Goal: Information Seeking & Learning: Learn about a topic

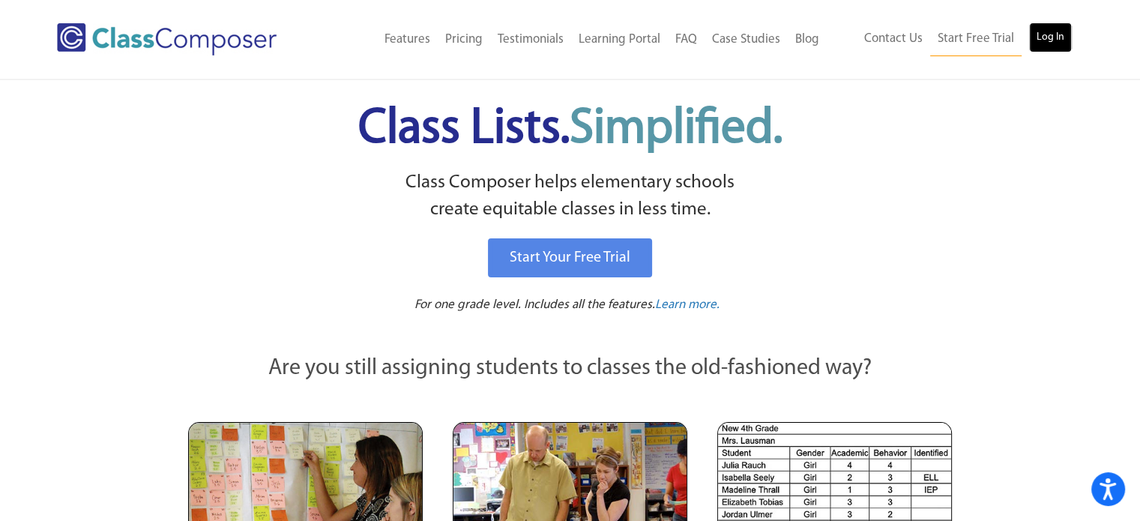
click at [1043, 34] on link "Log In" at bounding box center [1050, 37] width 43 height 30
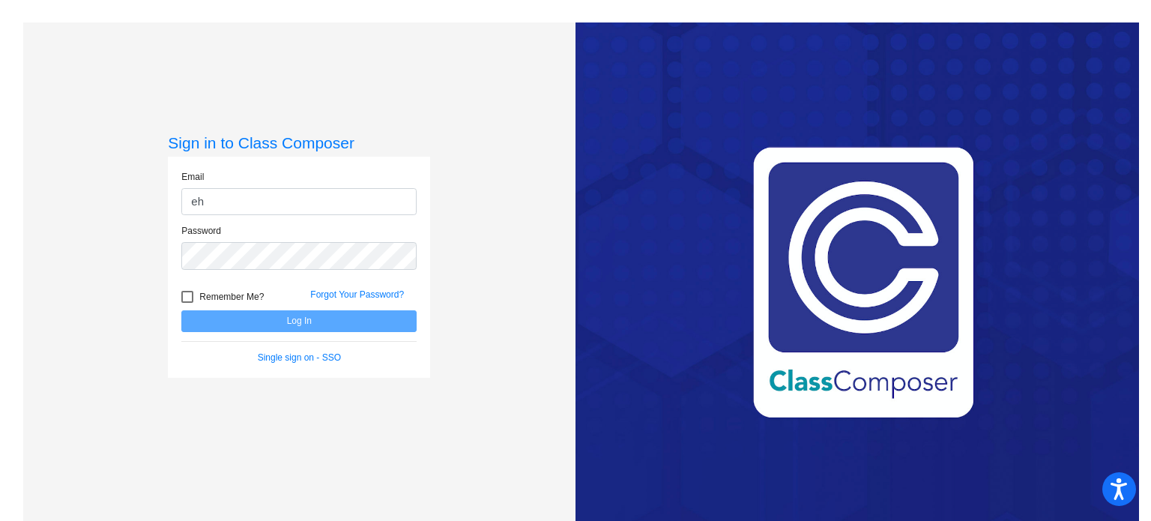
type input "[EMAIL_ADDRESS][DOMAIN_NAME]"
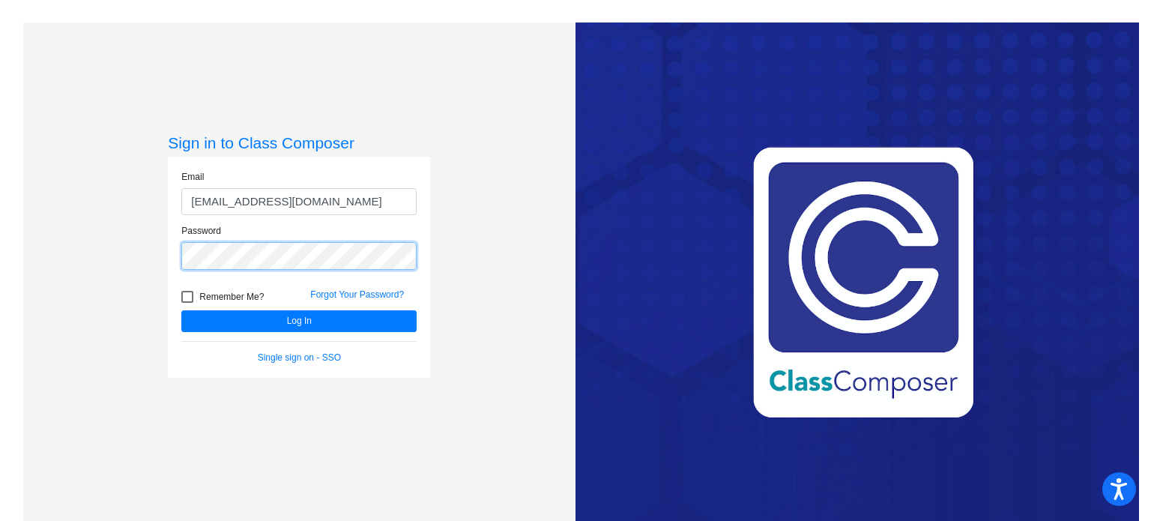
click at [181, 310] on button "Log In" at bounding box center [298, 321] width 235 height 22
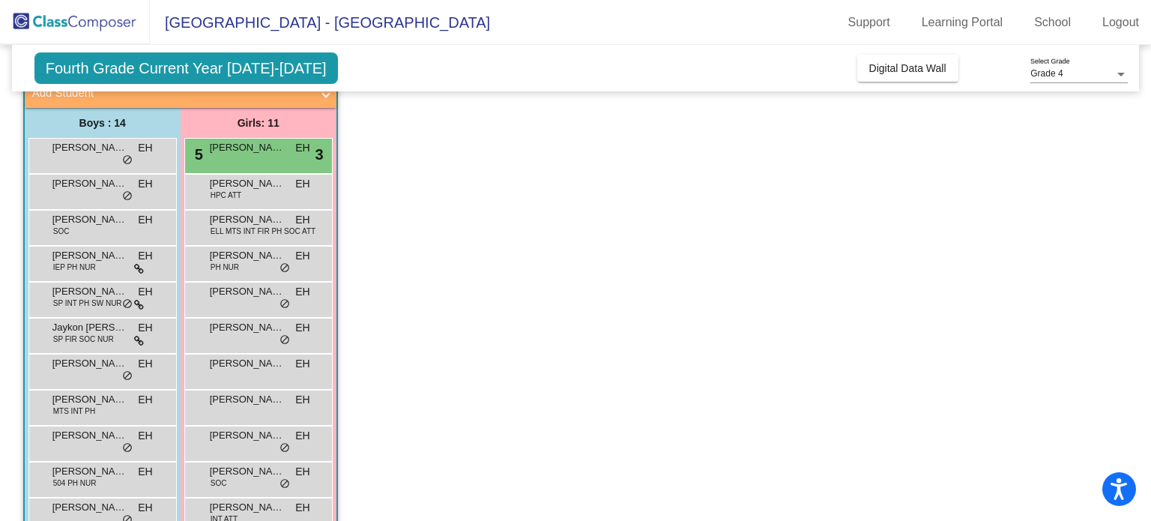
scroll to position [100, 0]
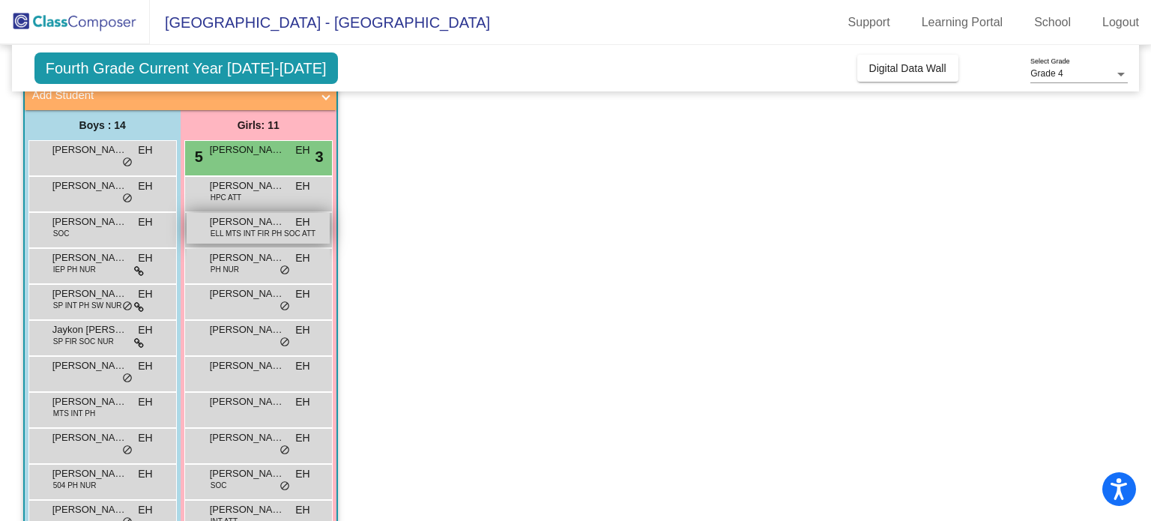
click at [275, 221] on span "Ana Maria Juarez" at bounding box center [247, 221] width 75 height 15
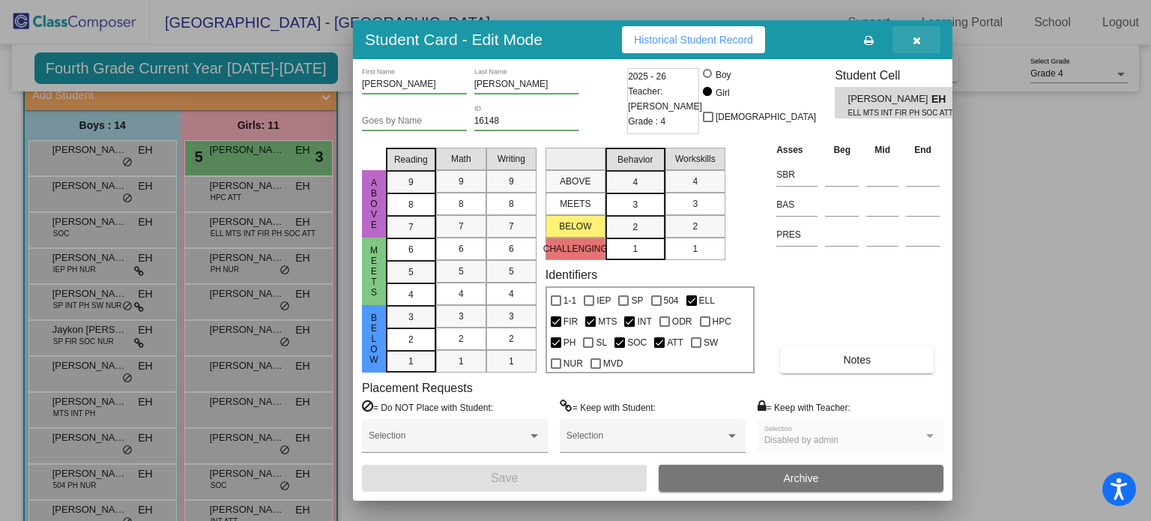
click at [924, 43] on button "button" at bounding box center [917, 39] width 48 height 27
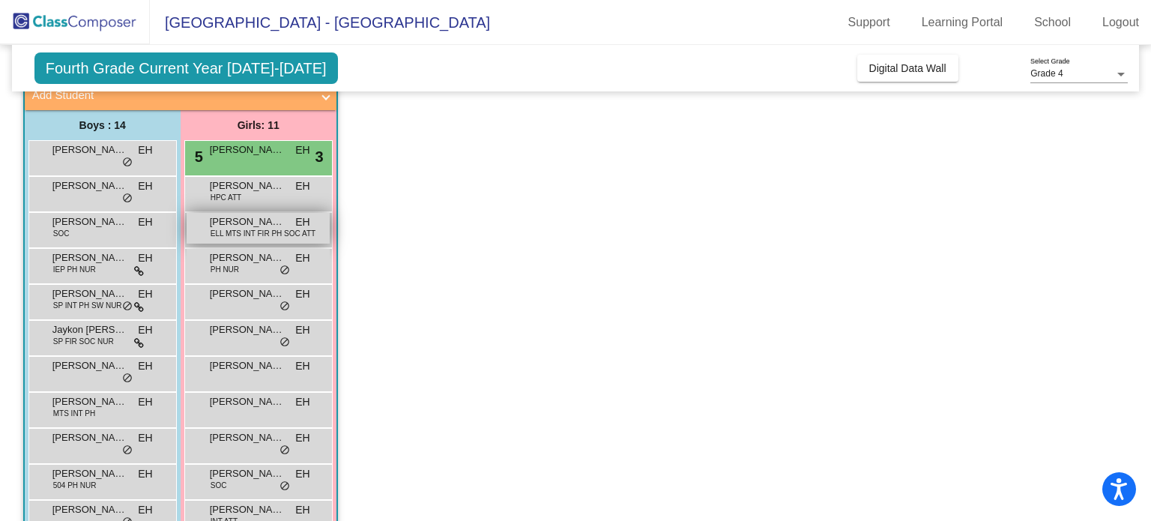
click at [234, 217] on span "Ana Maria Juarez" at bounding box center [247, 221] width 75 height 15
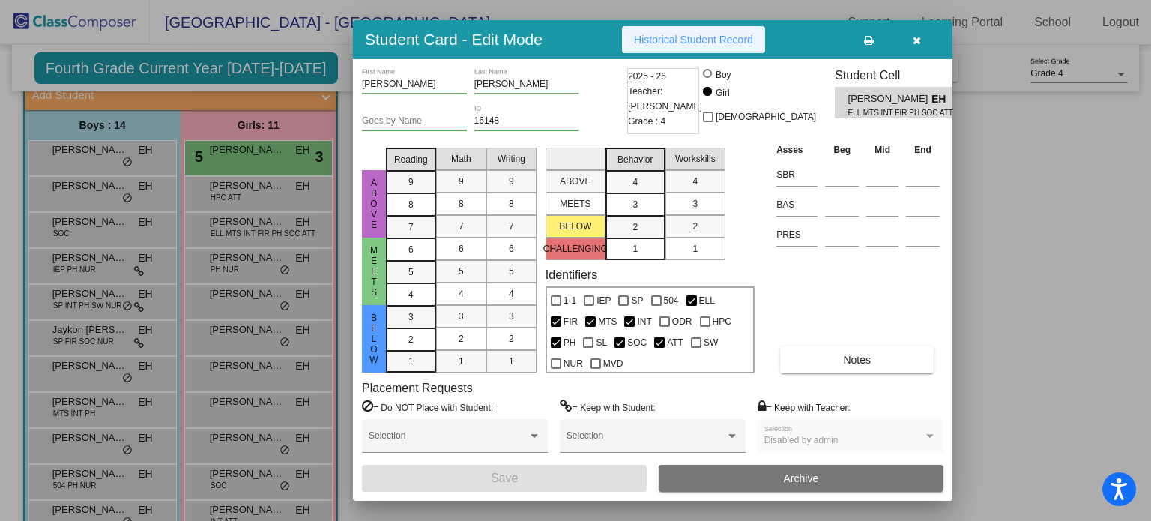
click at [672, 37] on span "Historical Student Record" at bounding box center [693, 40] width 119 height 12
click at [915, 40] on icon "button" at bounding box center [917, 40] width 8 height 10
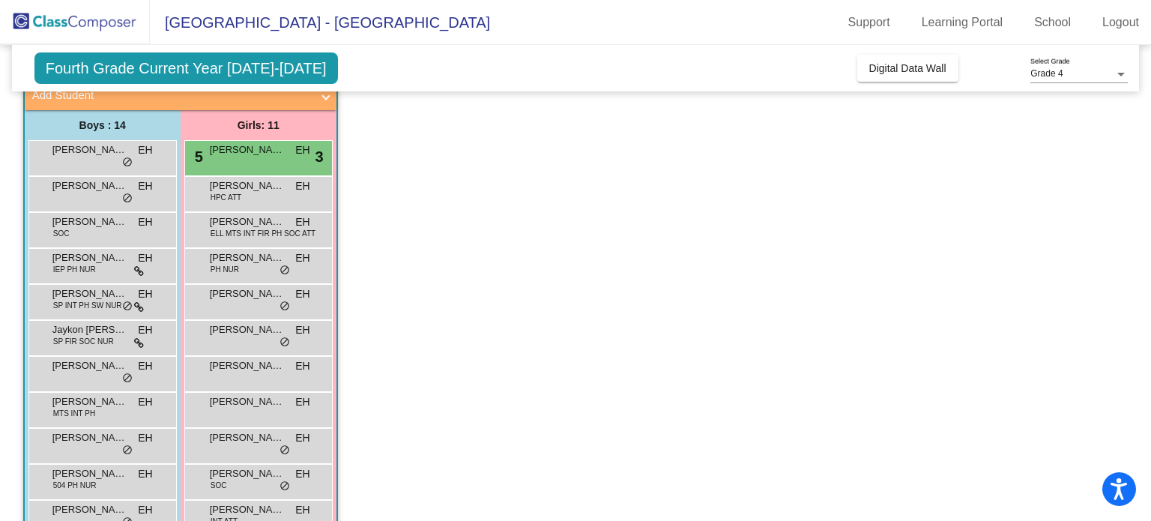
click at [184, 102] on mat-panel-title "Add Student" at bounding box center [171, 95] width 279 height 17
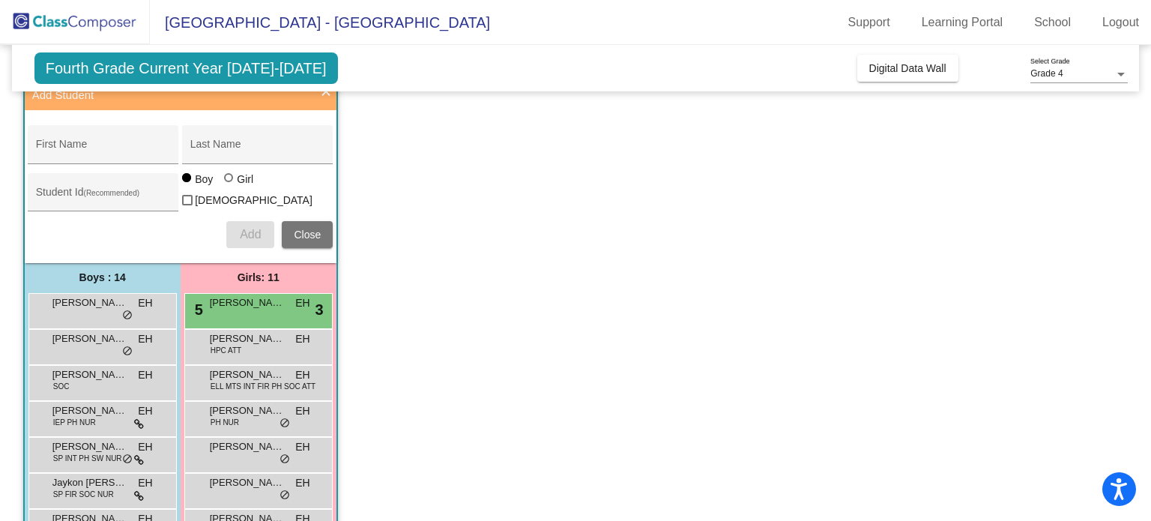
click at [184, 102] on mat-panel-title "Add Student" at bounding box center [171, 95] width 279 height 17
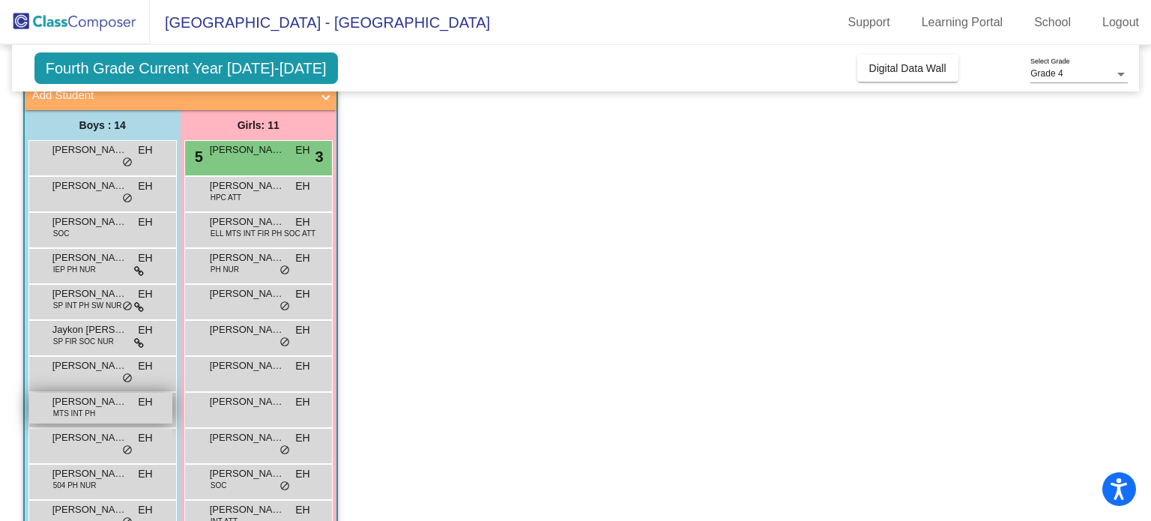
click at [115, 404] on span "Levi Albrecht" at bounding box center [89, 401] width 75 height 15
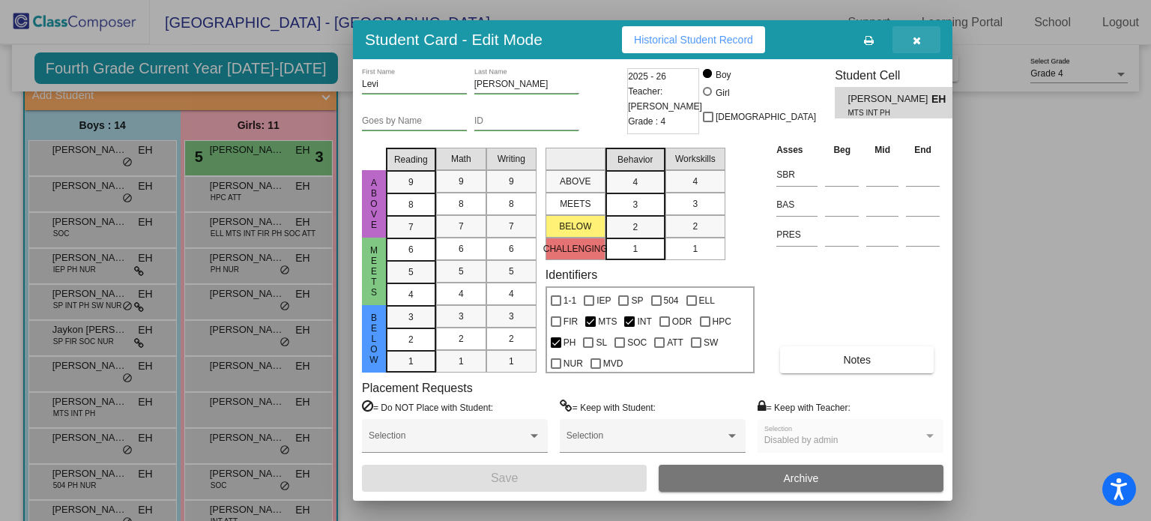
click at [913, 43] on icon "button" at bounding box center [917, 40] width 8 height 10
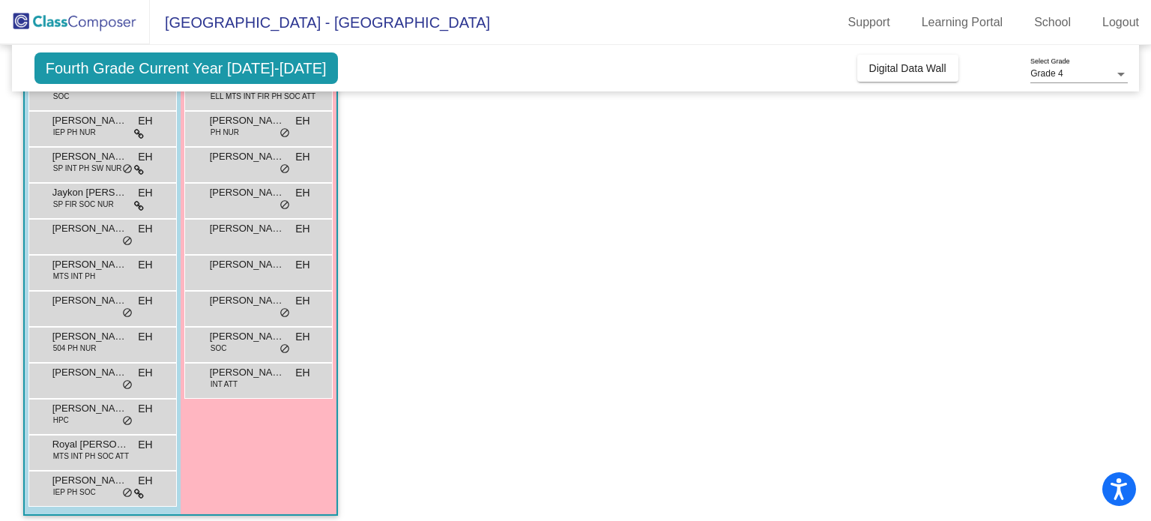
scroll to position [240, 0]
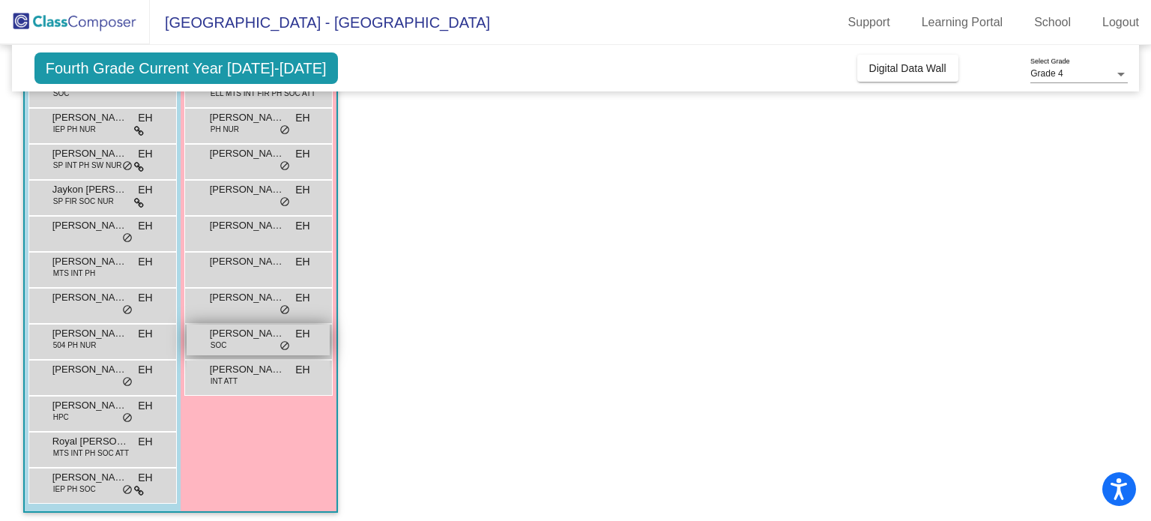
click at [223, 328] on span "Keagan Marmolejo" at bounding box center [247, 333] width 75 height 15
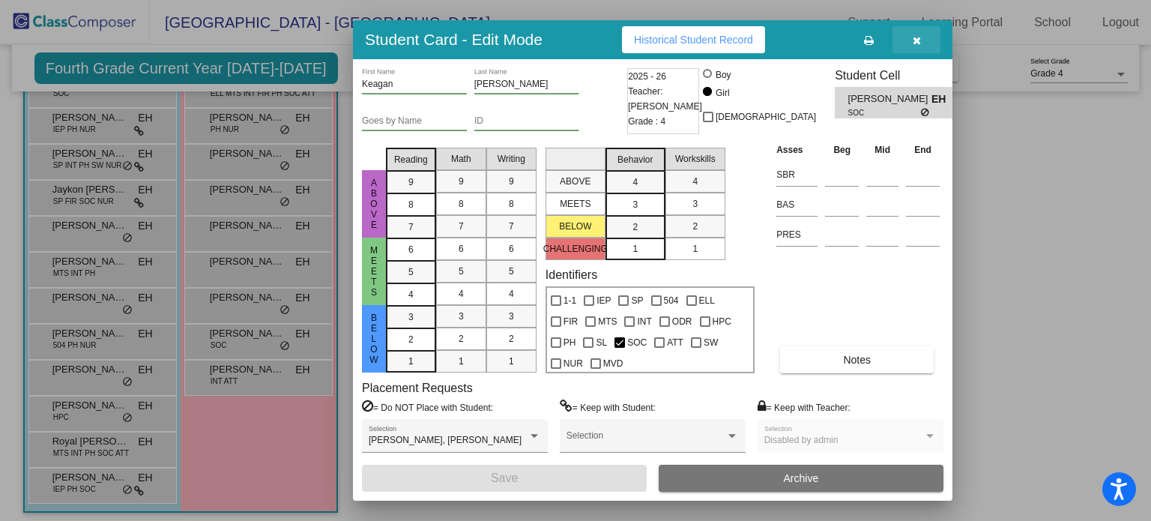
click at [915, 40] on icon "button" at bounding box center [917, 40] width 8 height 10
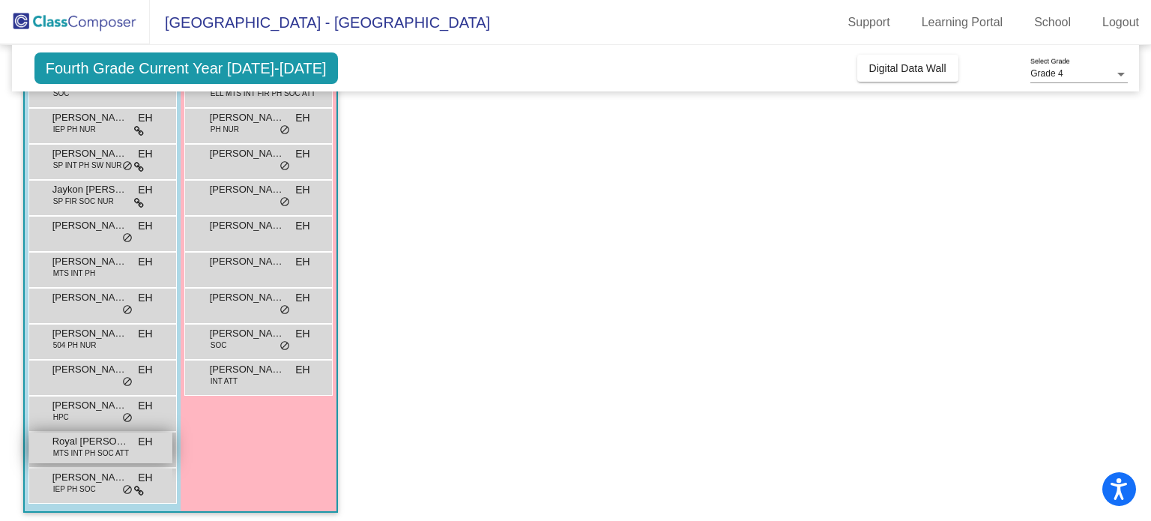
click at [106, 450] on span "MTS INT PH SOC ATT" at bounding box center [91, 452] width 76 height 11
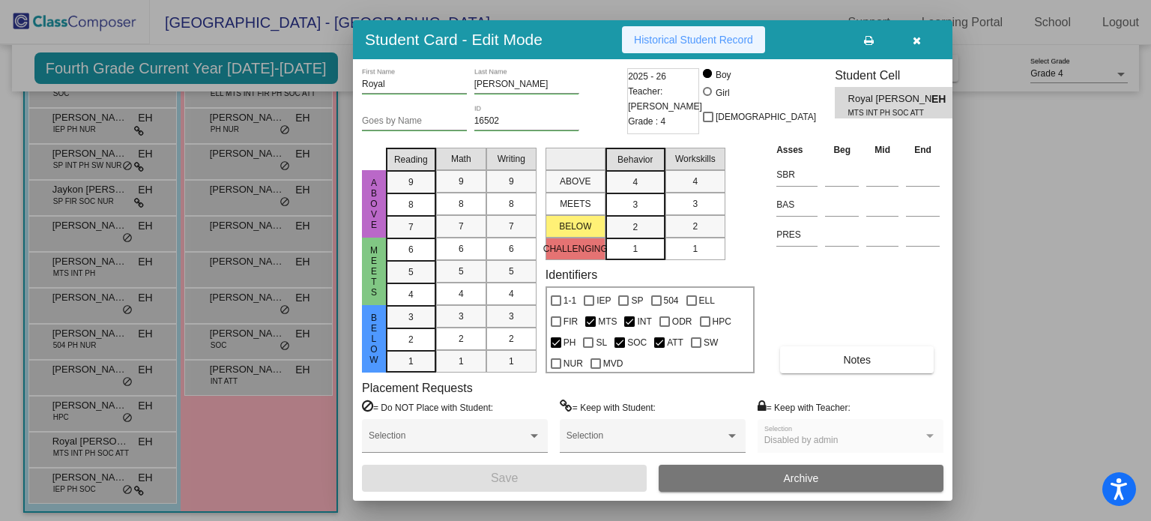
click at [677, 44] on span "Historical Student Record" at bounding box center [693, 40] width 119 height 12
click at [908, 35] on button "button" at bounding box center [917, 39] width 48 height 27
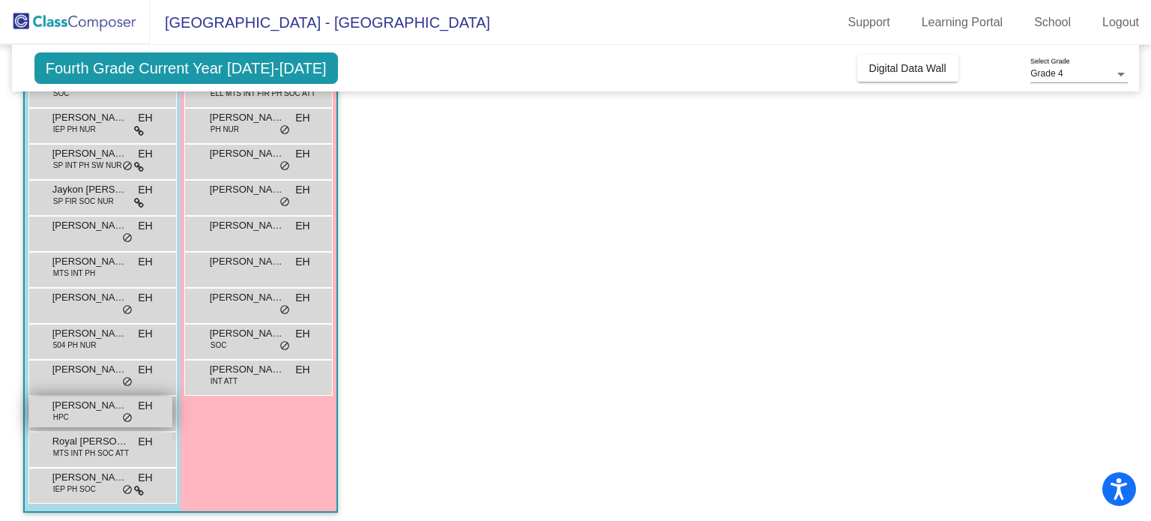
click at [107, 412] on div "Rowan Provo HPC EH lock do_not_disturb_alt" at bounding box center [100, 412] width 143 height 31
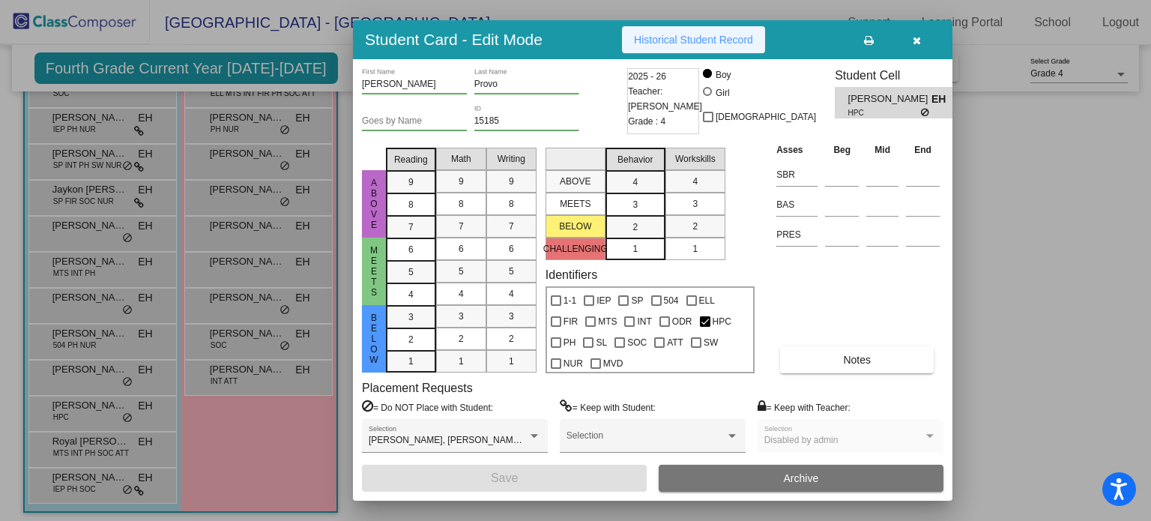
click at [678, 46] on span "Historical Student Record" at bounding box center [693, 40] width 119 height 12
click at [917, 35] on icon "button" at bounding box center [917, 40] width 8 height 10
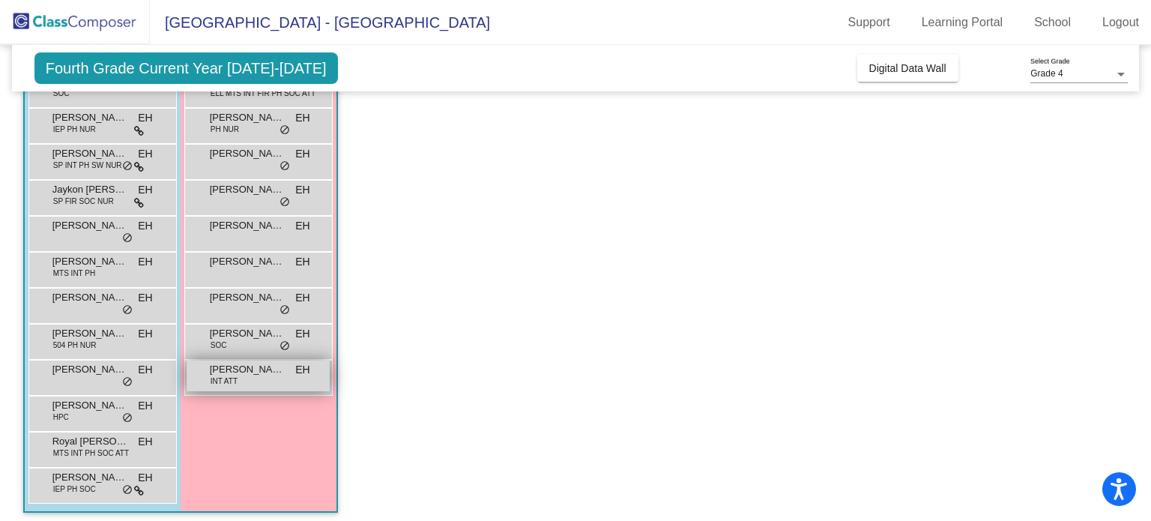
click at [251, 376] on span "Marlee Traxler" at bounding box center [247, 369] width 75 height 15
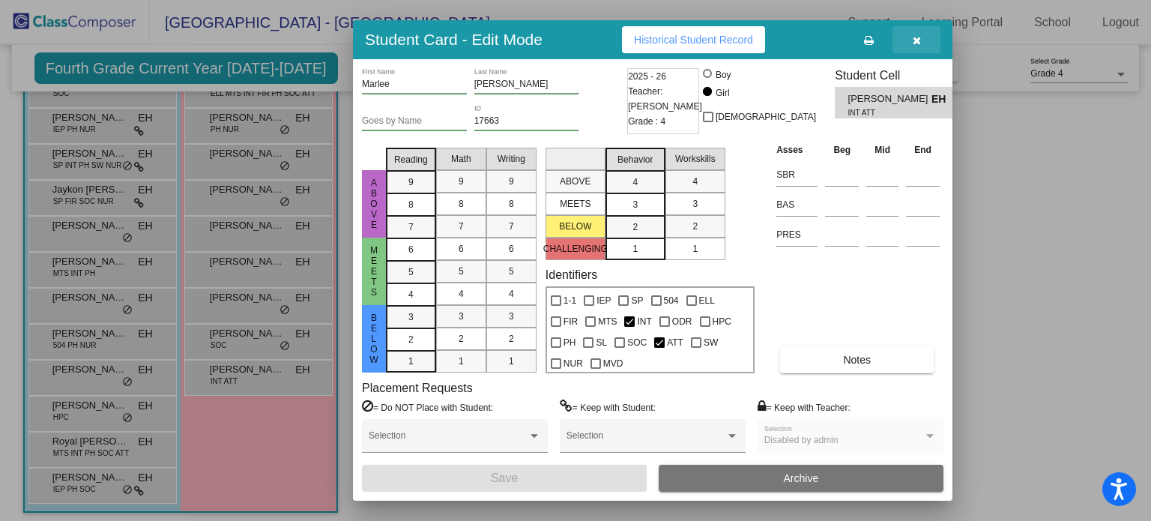
click at [914, 43] on icon "button" at bounding box center [917, 40] width 8 height 10
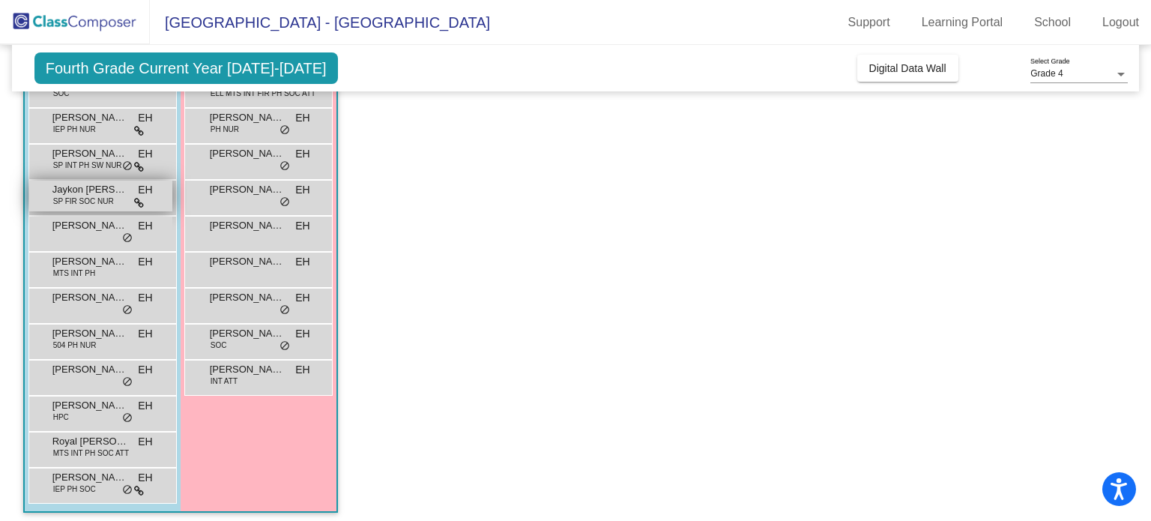
click at [93, 202] on span "SP FIR SOC NUR" at bounding box center [83, 201] width 61 height 11
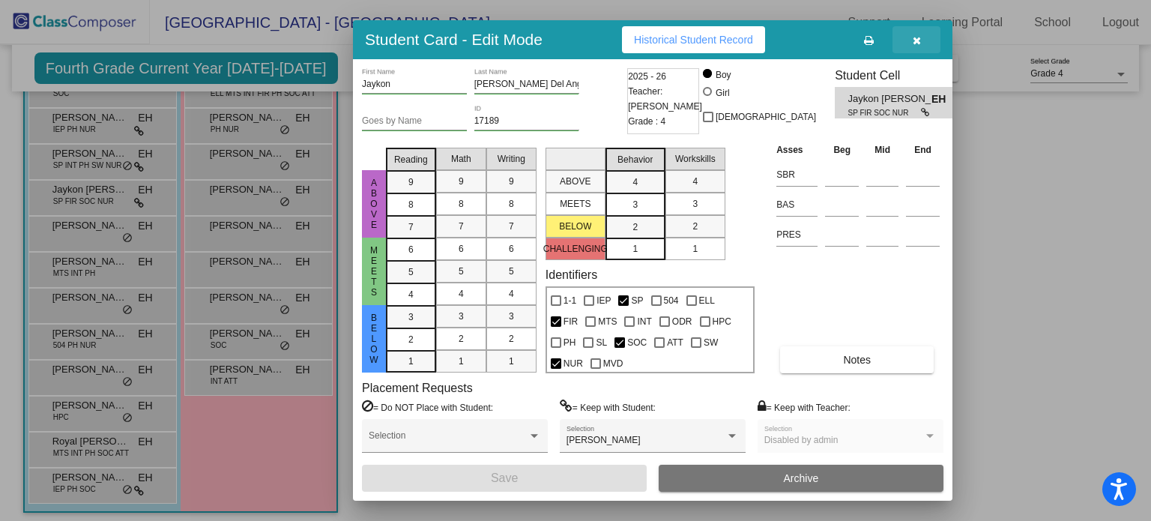
click at [912, 28] on button "button" at bounding box center [917, 39] width 48 height 27
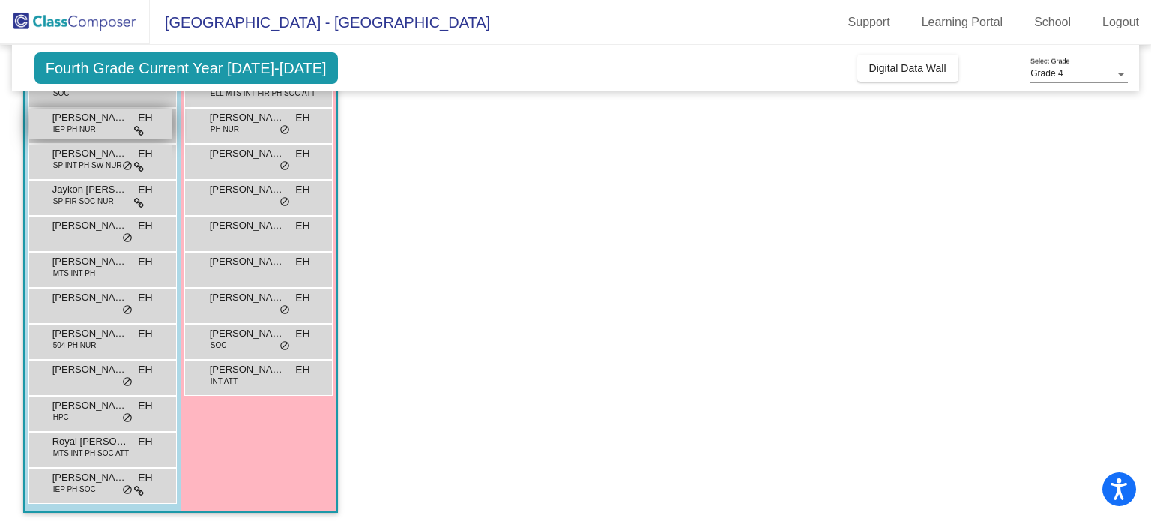
click at [94, 125] on span "IEP PH NUR" at bounding box center [74, 129] width 43 height 11
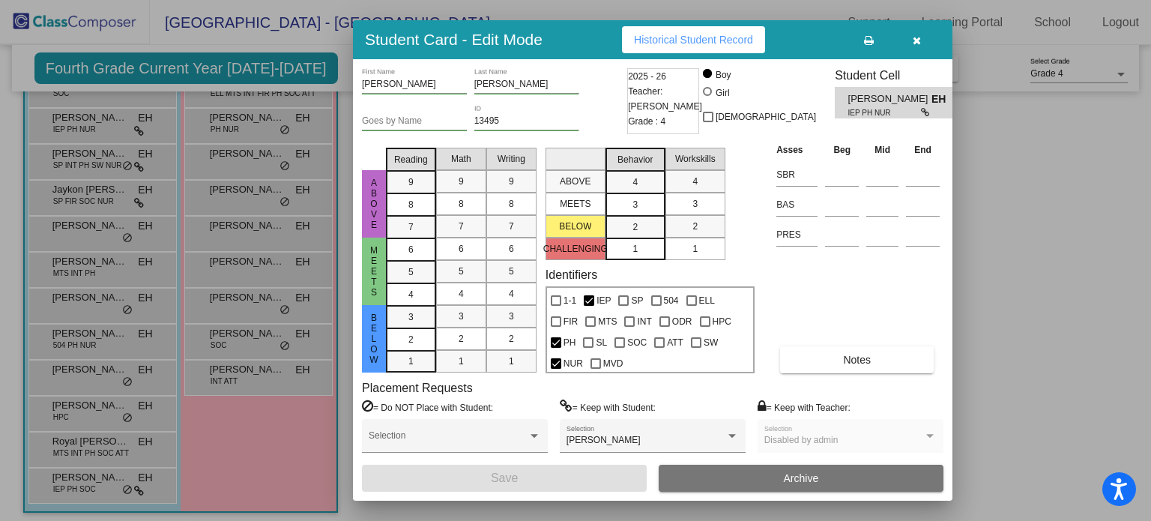
click at [910, 36] on button "button" at bounding box center [917, 39] width 48 height 27
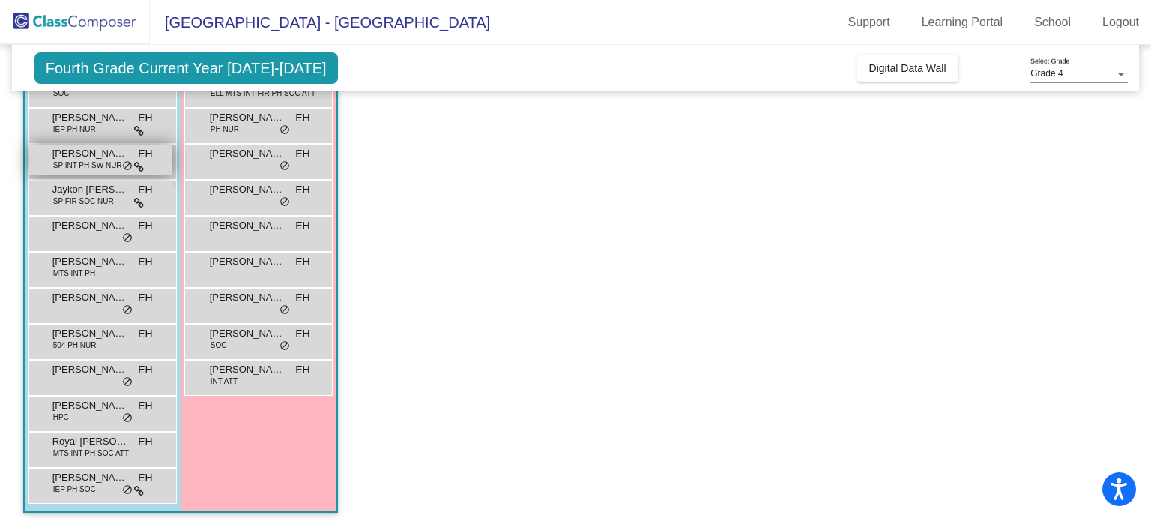
click at [105, 168] on span "SP INT PH SW NUR" at bounding box center [87, 165] width 69 height 11
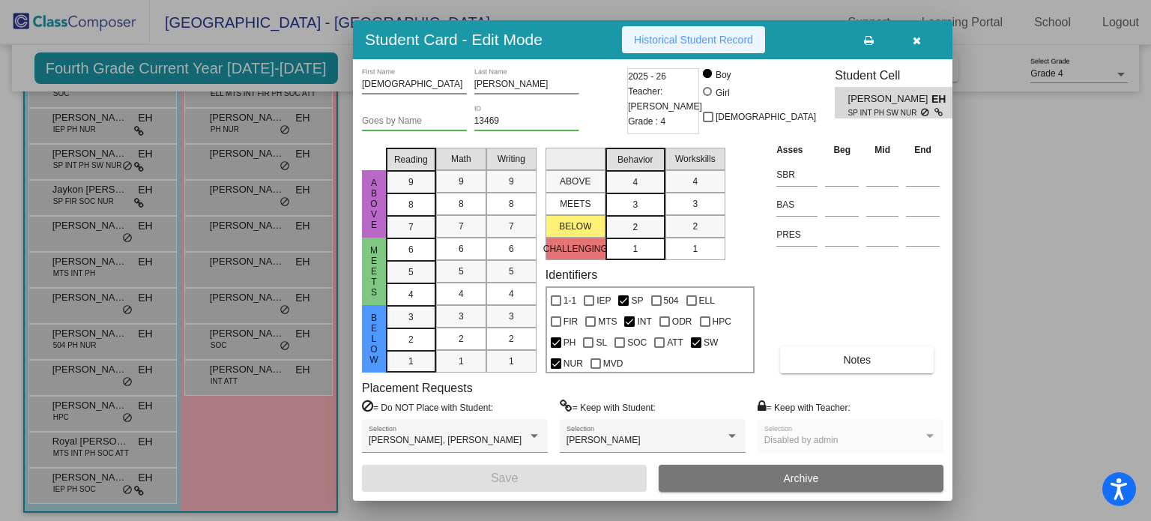
click at [735, 30] on button "Historical Student Record" at bounding box center [693, 39] width 143 height 27
click at [917, 39] on icon "button" at bounding box center [917, 40] width 8 height 10
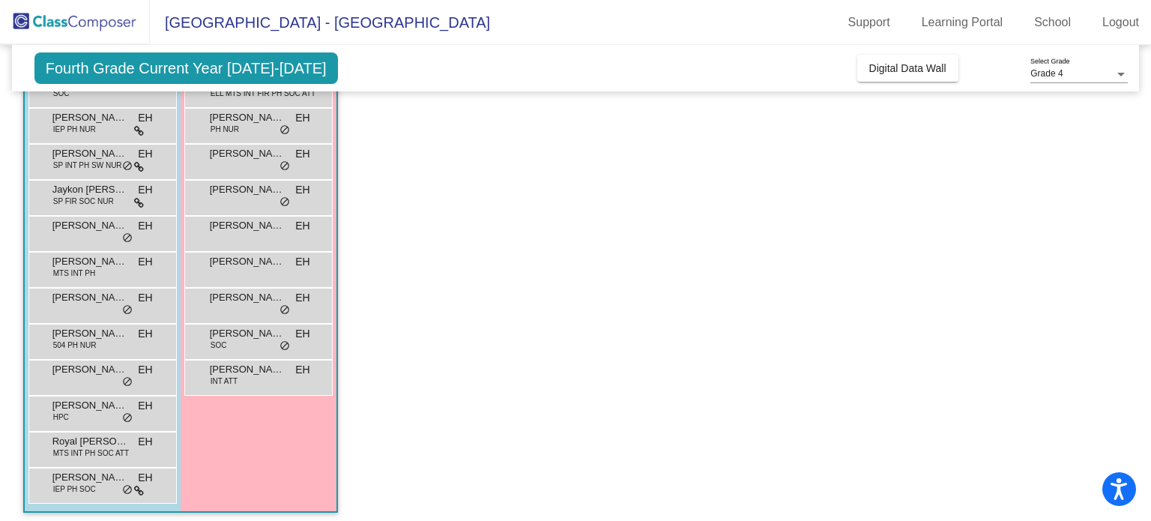
scroll to position [0, 0]
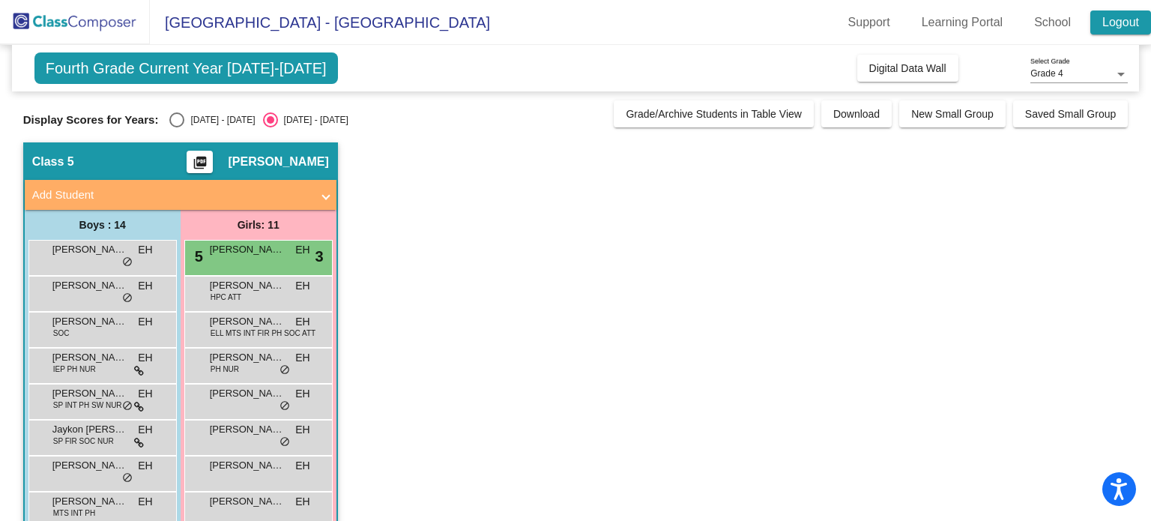
click at [1116, 29] on link "Logout" at bounding box center [1121, 22] width 61 height 24
